Goal: Check status

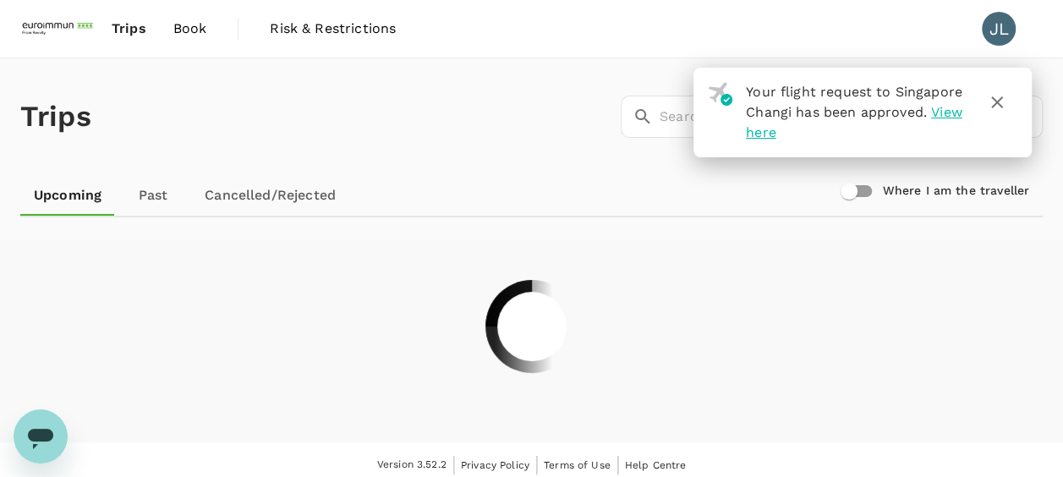
click at [997, 107] on icon "button" at bounding box center [997, 102] width 20 height 20
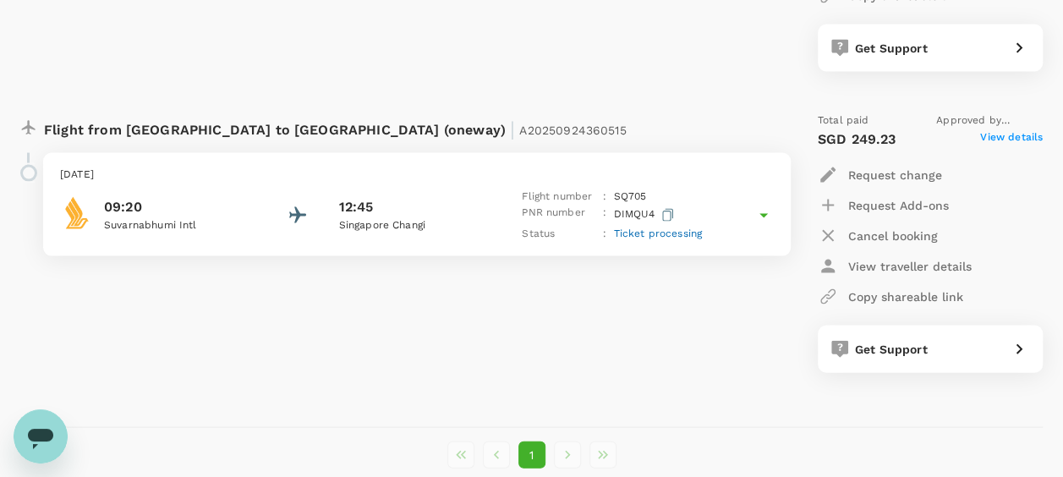
scroll to position [1692, 0]
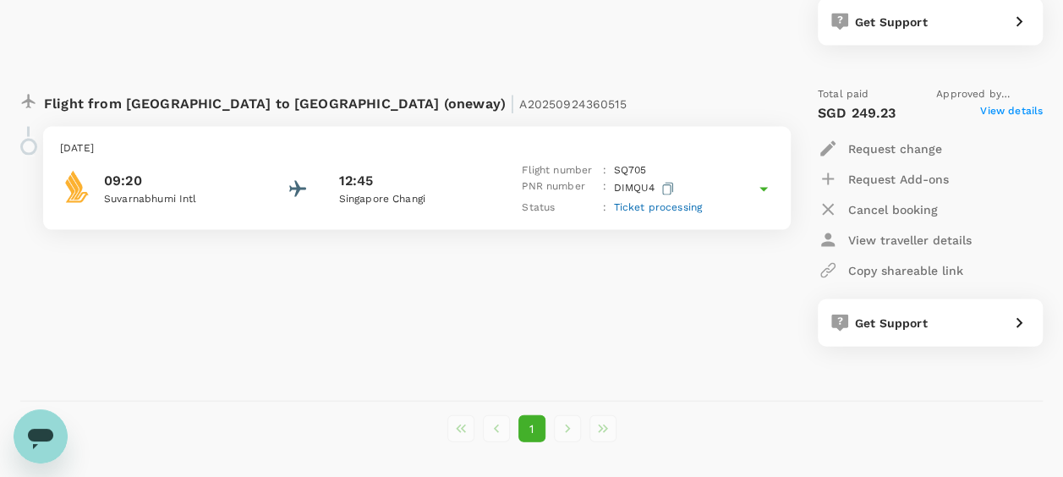
click at [769, 188] on icon at bounding box center [764, 189] width 20 height 20
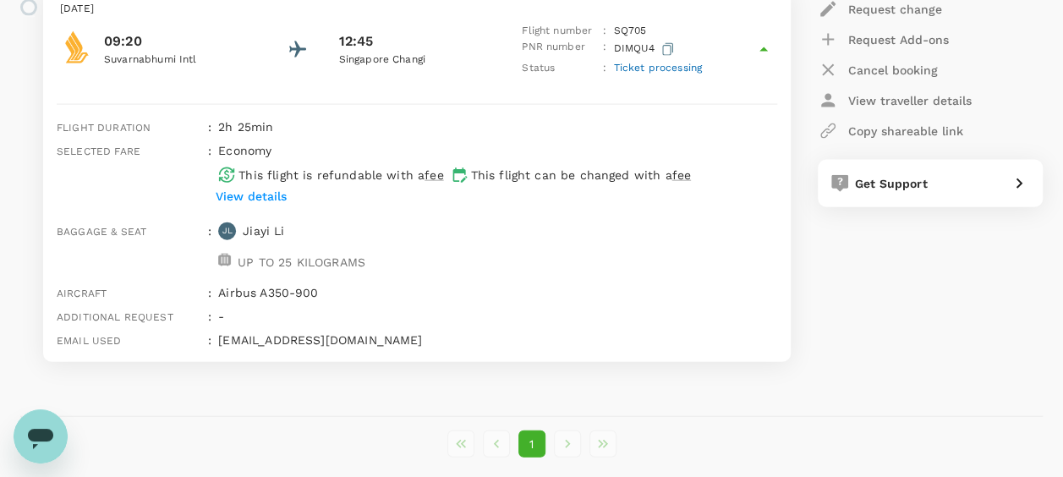
scroll to position [1861, 0]
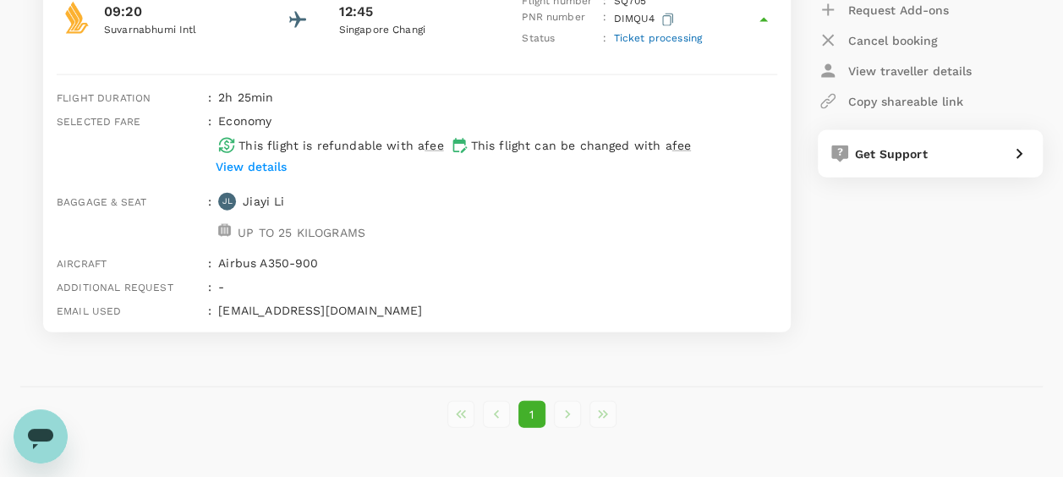
click at [902, 296] on div "Total paid Approved by [PERSON_NAME] SGD 249.23 View details Request change Req…" at bounding box center [913, 125] width 259 height 442
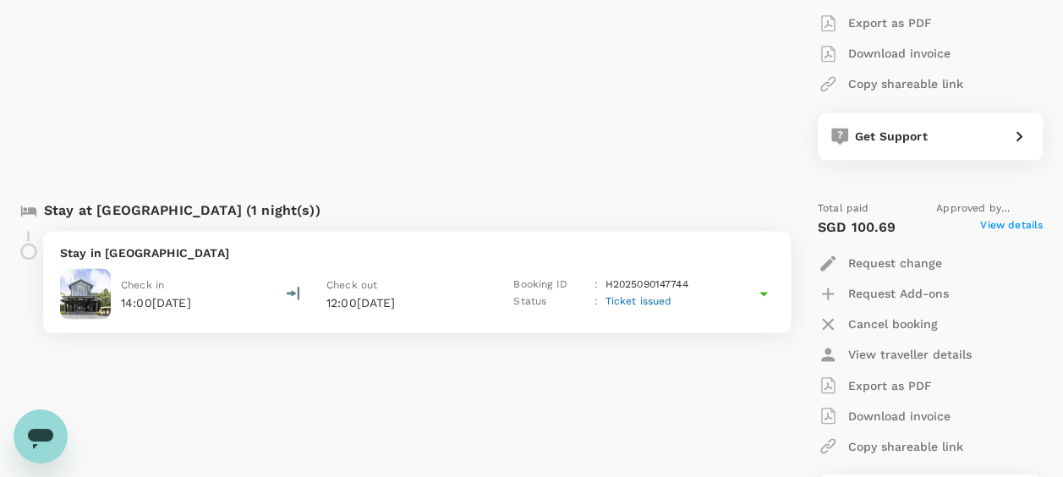
scroll to position [1015, 0]
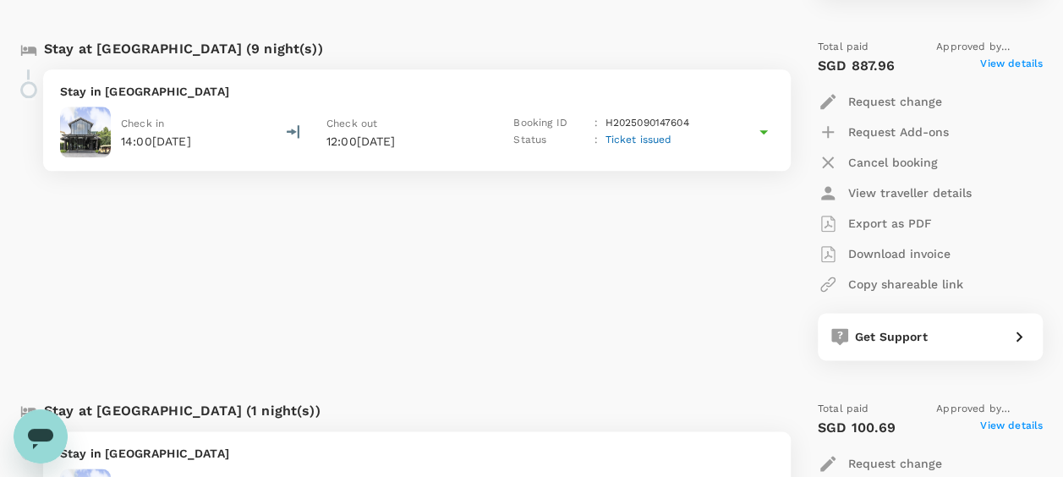
click at [576, 277] on div "Stay at [GEOGRAPHIC_DATA] (9 night(s)) Stay in Theatre Residence Check in 14:00…" at bounding box center [395, 199] width 777 height 349
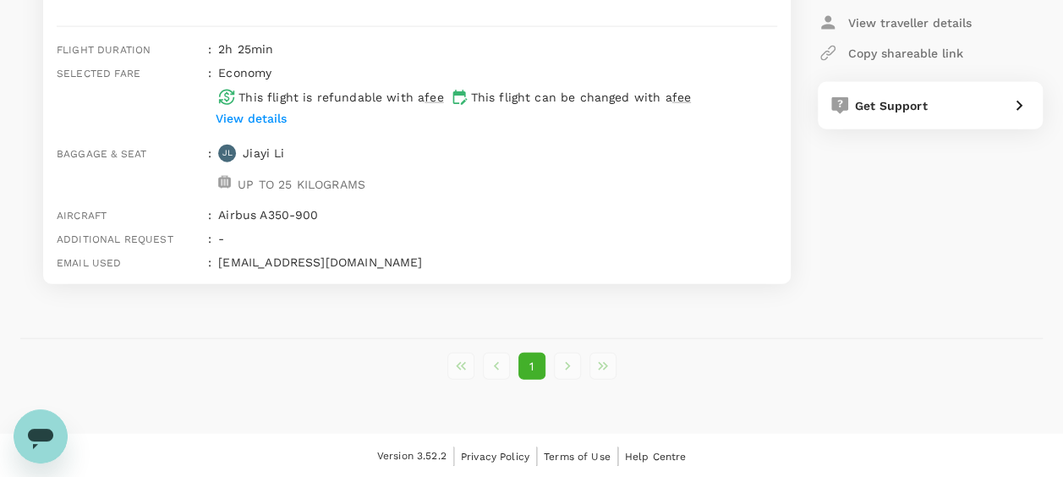
scroll to position [1740, 0]
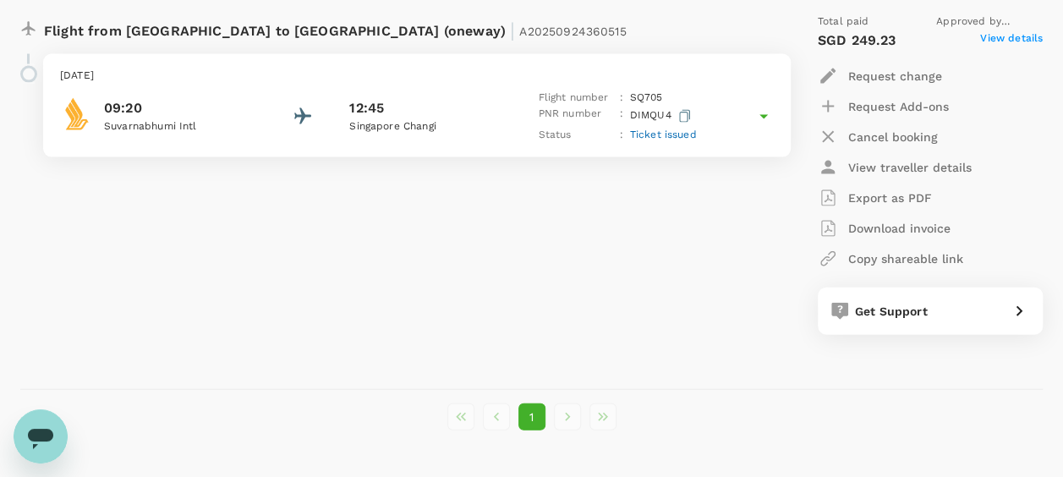
scroll to position [1692, 0]
